Goal: Check status: Check status

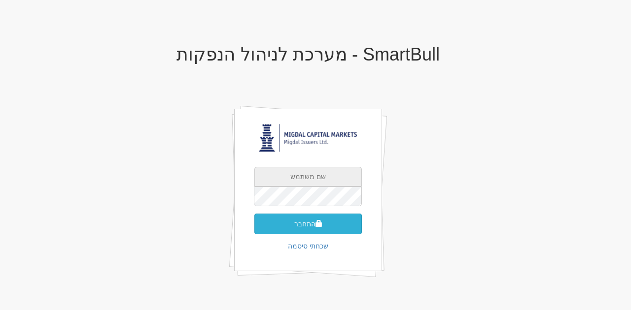
type input "[EMAIL_ADDRESS][DOMAIN_NAME]"
click at [310, 228] on button "התחבר" at bounding box center [307, 224] width 107 height 21
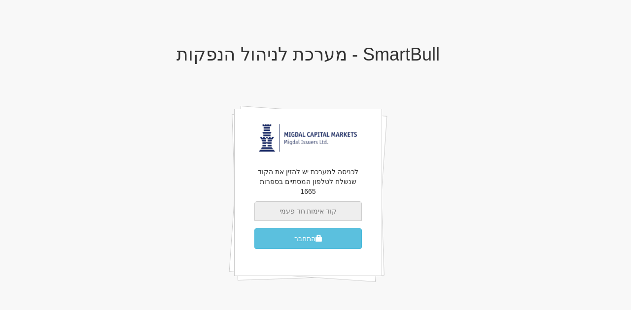
click at [327, 206] on input "text" at bounding box center [307, 212] width 107 height 20
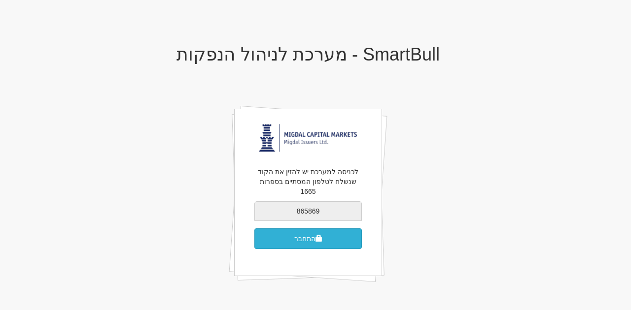
type input "865869"
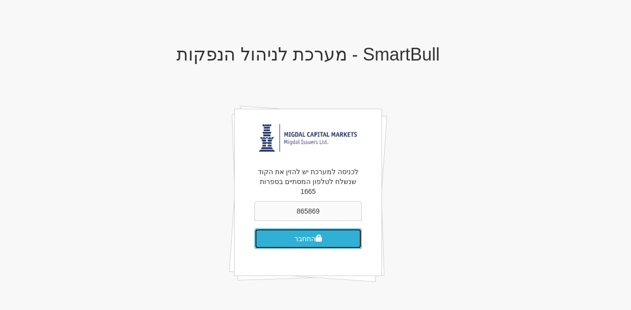
click at [346, 229] on button "התחבר" at bounding box center [307, 239] width 107 height 21
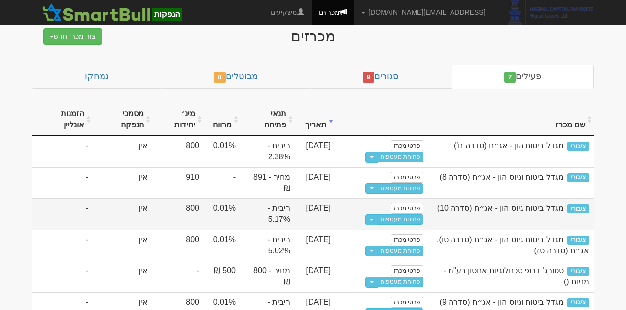
scroll to position [33, 0]
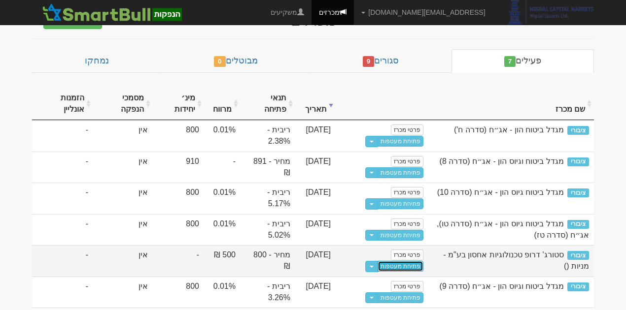
click at [419, 262] on link "פתיחת מעטפות" at bounding box center [400, 266] width 46 height 11
